Goal: Browse casually

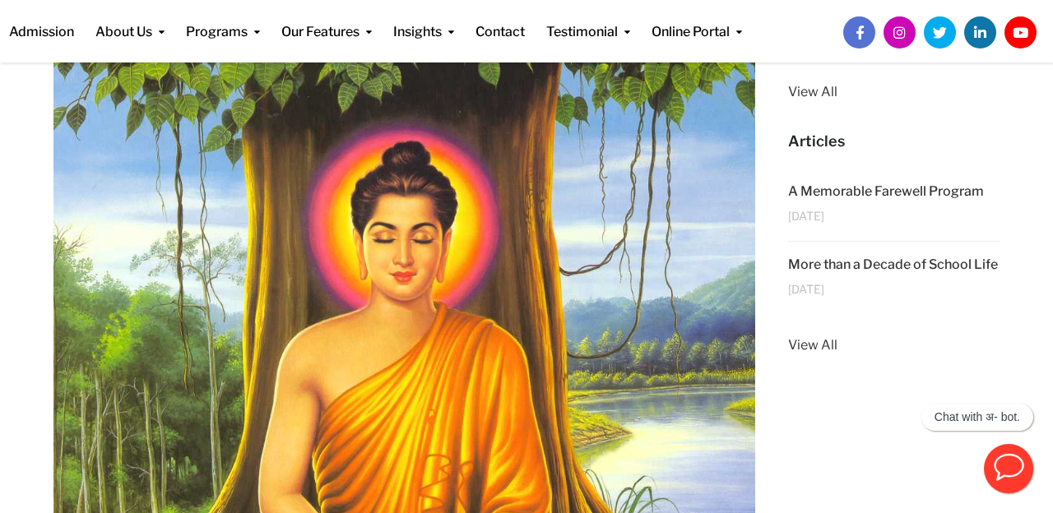
scroll to position [402, 0]
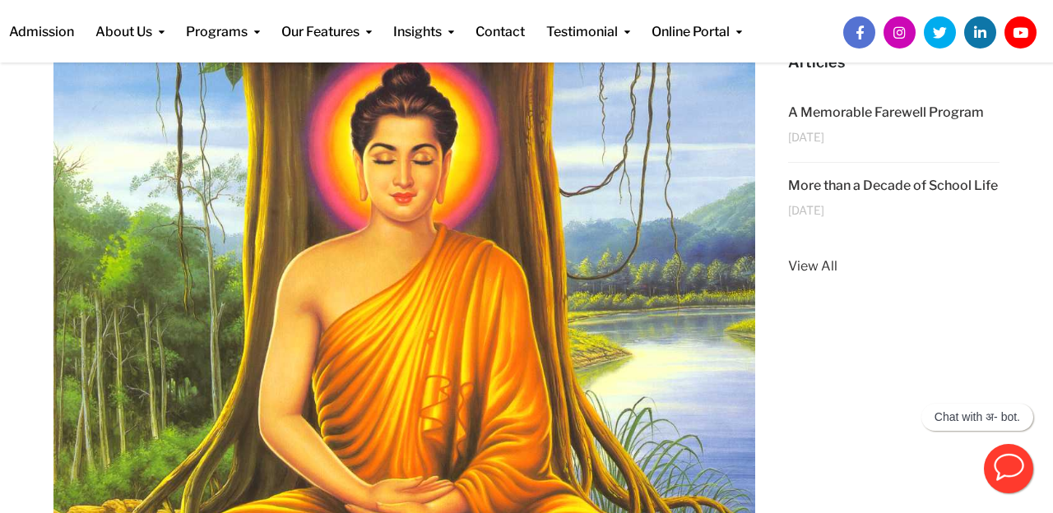
click at [470, 222] on img at bounding box center [404, 408] width 702 height 967
click at [475, 218] on img at bounding box center [404, 408] width 702 height 967
click at [514, 215] on img at bounding box center [404, 408] width 702 height 967
click at [498, 178] on img at bounding box center [404, 408] width 702 height 967
click at [499, 181] on img at bounding box center [404, 408] width 702 height 967
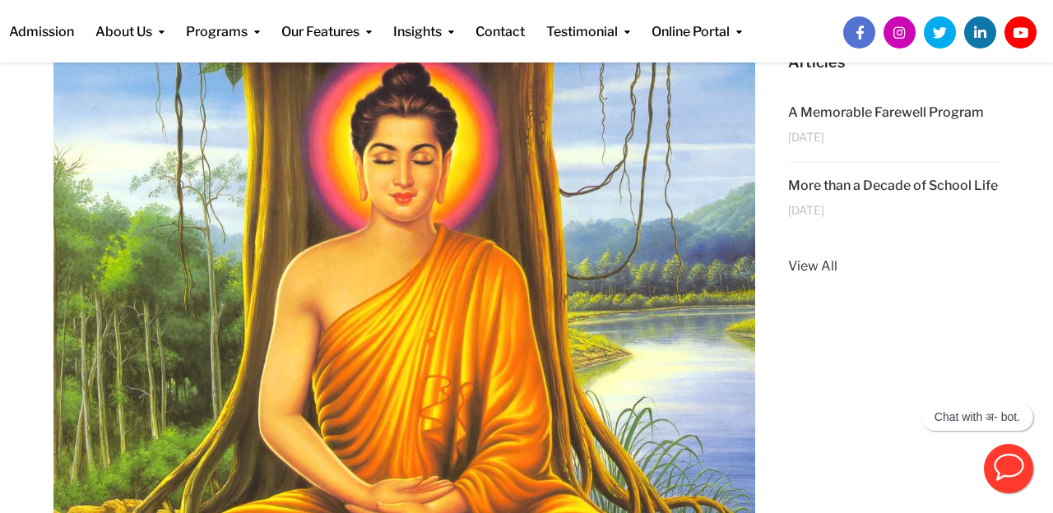
click at [499, 181] on img at bounding box center [404, 408] width 702 height 967
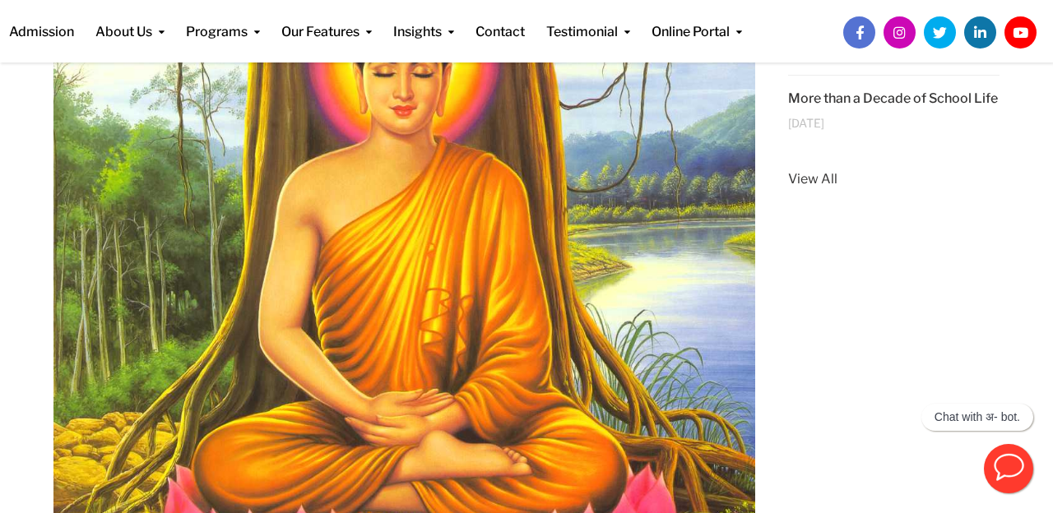
scroll to position [489, 0]
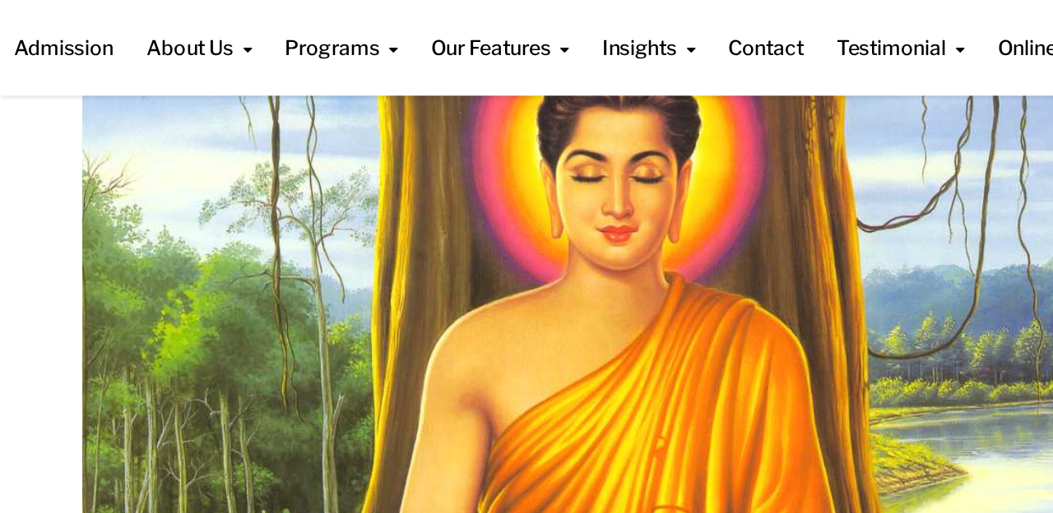
click at [208, 86] on img at bounding box center [404, 363] width 702 height 967
